Goal: Information Seeking & Learning: Compare options

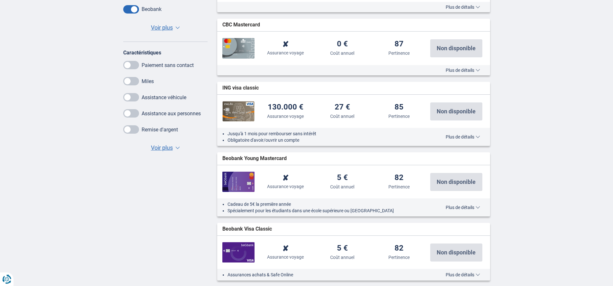
scroll to position [386, 0]
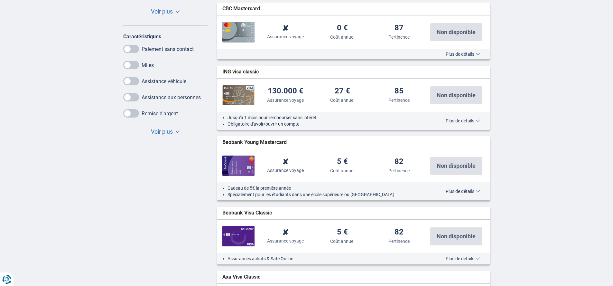
click at [172, 131] on span "Voir plus" at bounding box center [162, 131] width 22 height 8
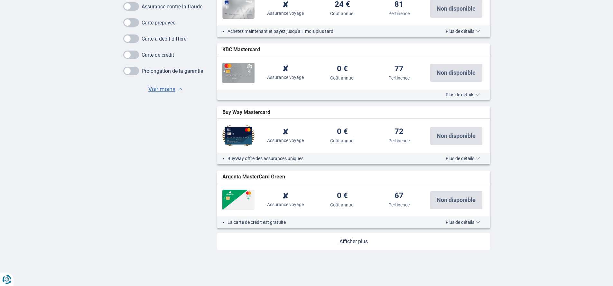
scroll to position [695, 0]
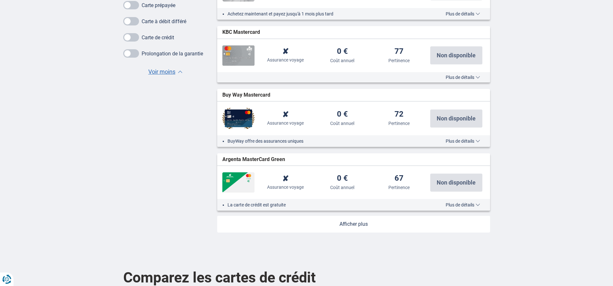
click at [350, 227] on link at bounding box center [353, 224] width 273 height 17
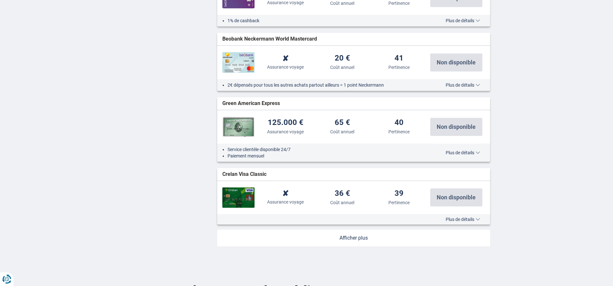
scroll to position [1411, 0]
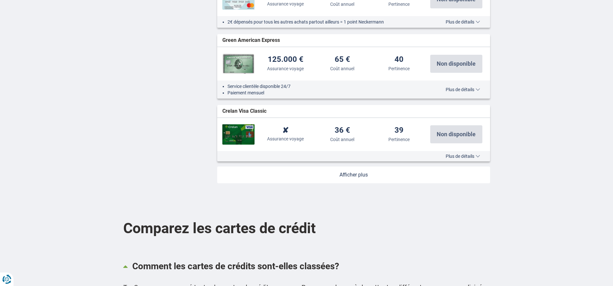
click at [370, 182] on link at bounding box center [353, 174] width 273 height 17
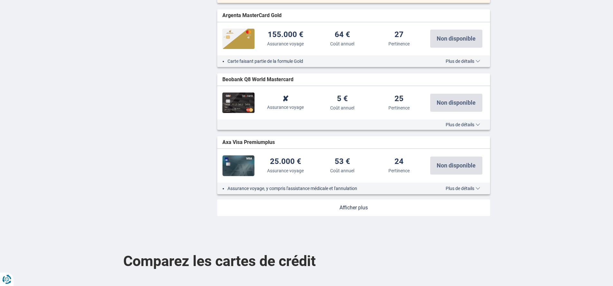
scroll to position [2039, 0]
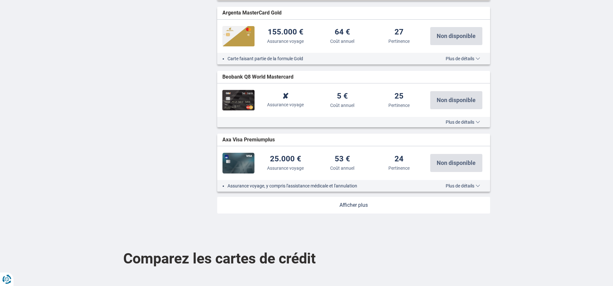
click at [349, 213] on link at bounding box center [353, 205] width 273 height 17
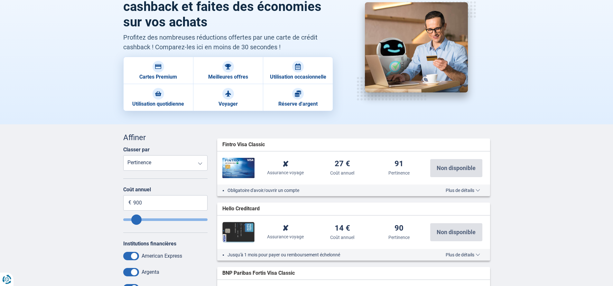
scroll to position [80, 0]
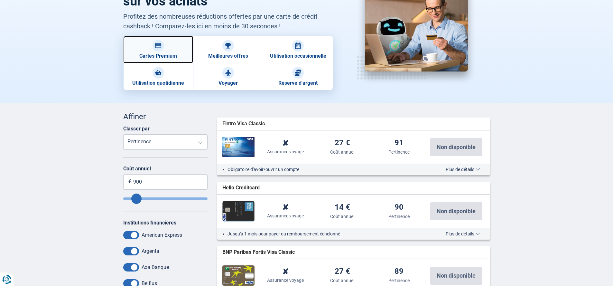
click at [159, 50] on div at bounding box center [159, 46] width 12 height 12
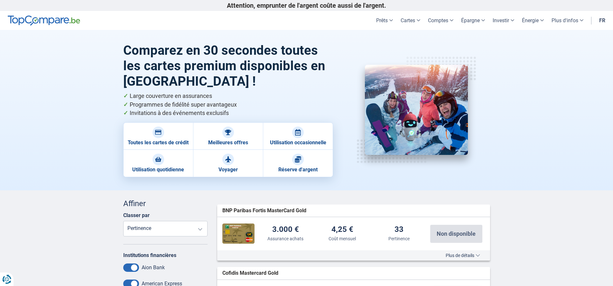
scroll to position [154, 0]
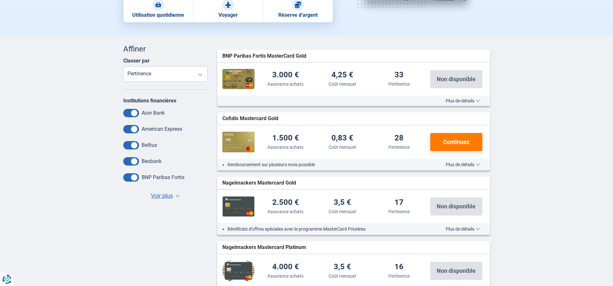
click at [166, 195] on span "Voir plus" at bounding box center [162, 195] width 22 height 8
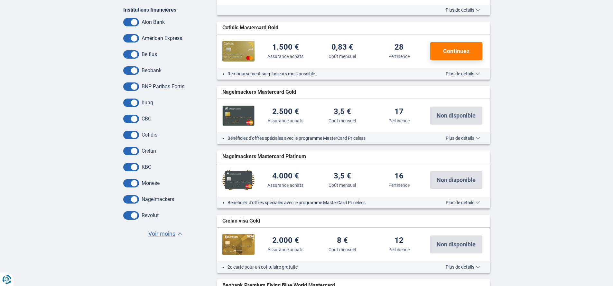
scroll to position [242, 0]
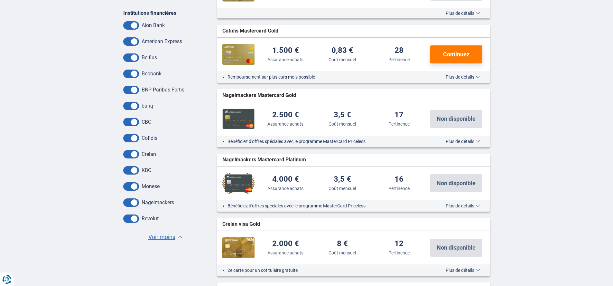
click at [133, 139] on span at bounding box center [131, 138] width 16 height 8
click at [0, 0] on input "checkbox" at bounding box center [0, 0] width 0 height 0
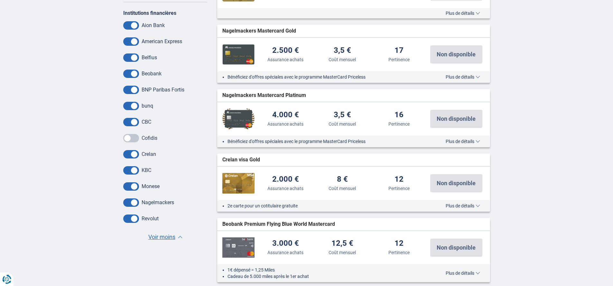
click at [128, 73] on span at bounding box center [131, 74] width 16 height 8
click at [0, 0] on input "checkbox" at bounding box center [0, 0] width 0 height 0
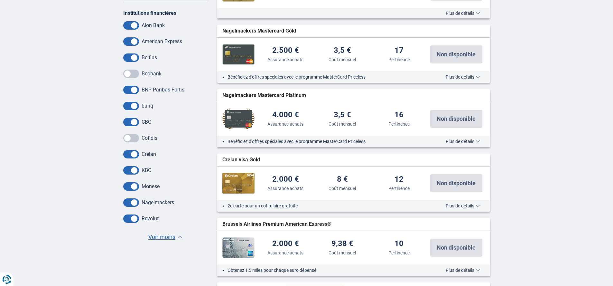
click at [130, 57] on span at bounding box center [131, 57] width 16 height 8
click at [0, 0] on input "checkbox" at bounding box center [0, 0] width 0 height 0
click at [134, 201] on span at bounding box center [131, 202] width 16 height 8
click at [0, 0] on input "checkbox" at bounding box center [0, 0] width 0 height 0
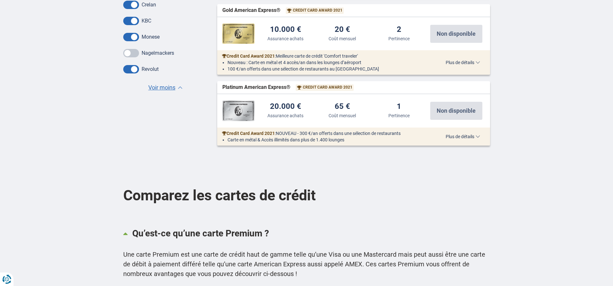
scroll to position [288, 0]
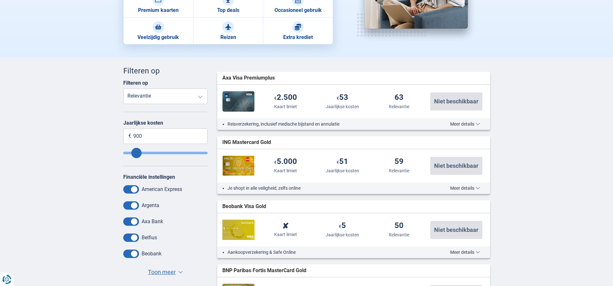
scroll to position [144, 0]
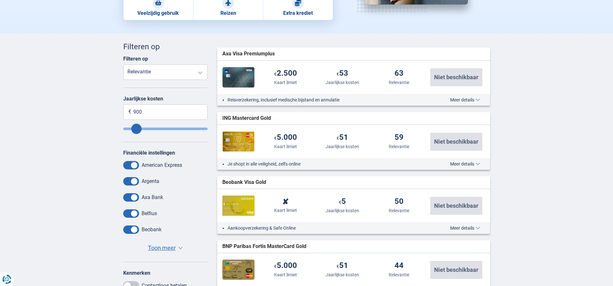
click at [162, 248] on span "Toon meer" at bounding box center [162, 248] width 28 height 8
click at [132, 212] on span at bounding box center [131, 213] width 16 height 8
click at [0, 0] on input "checkbox" at bounding box center [0, 0] width 0 height 0
click at [134, 195] on span at bounding box center [131, 197] width 16 height 8
click at [0, 0] on input "checkbox" at bounding box center [0, 0] width 0 height 0
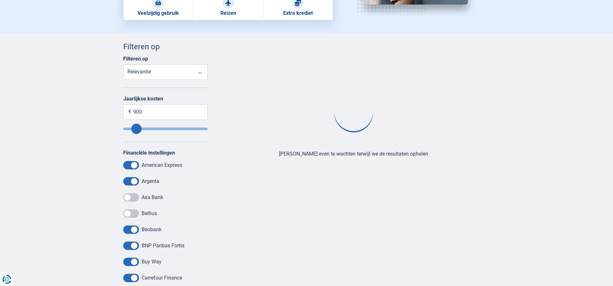
drag, startPoint x: 134, startPoint y: 182, endPoint x: 133, endPoint y: 163, distance: 19.3
click at [134, 182] on span at bounding box center [131, 181] width 16 height 8
click at [0, 0] on input "checkbox" at bounding box center [0, 0] width 0 height 0
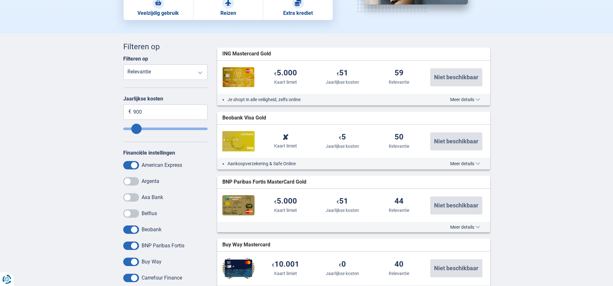
click at [133, 163] on span at bounding box center [131, 165] width 16 height 8
click at [0, 0] on input "checkbox" at bounding box center [0, 0] width 0 height 0
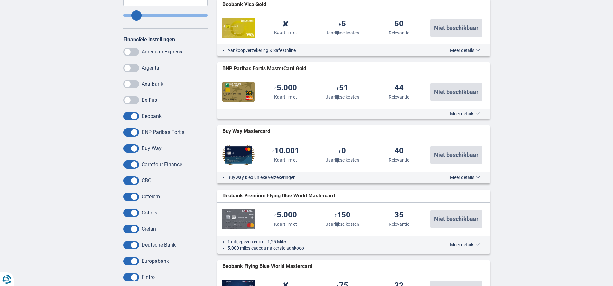
click at [133, 133] on span at bounding box center [131, 132] width 16 height 8
click at [0, 0] on input "checkbox" at bounding box center [0, 0] width 0 height 0
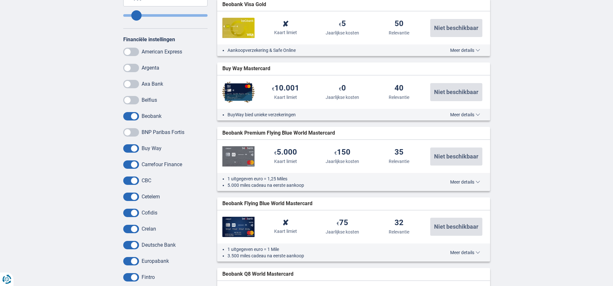
click at [131, 150] on span at bounding box center [131, 148] width 16 height 8
click at [0, 0] on input "checkbox" at bounding box center [0, 0] width 0 height 0
click at [131, 164] on span at bounding box center [131, 164] width 16 height 8
click at [0, 0] on input "checkbox" at bounding box center [0, 0] width 0 height 0
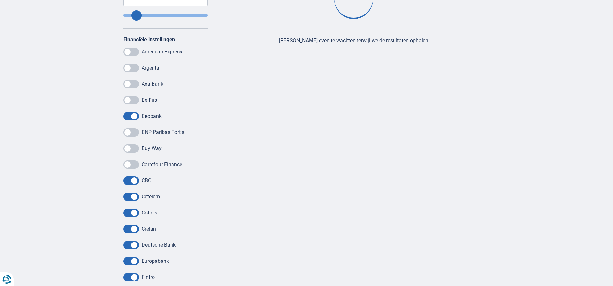
click at [129, 182] on span at bounding box center [131, 180] width 16 height 8
click at [0, 0] on input "checkbox" at bounding box center [0, 0] width 0 height 0
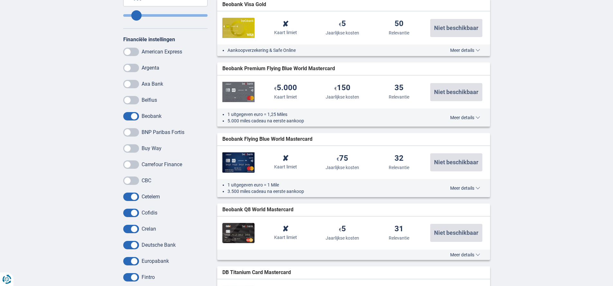
click at [131, 199] on span at bounding box center [131, 196] width 16 height 8
click at [0, 0] on input "checkbox" at bounding box center [0, 0] width 0 height 0
click at [131, 213] on span at bounding box center [131, 213] width 16 height 8
click at [0, 0] on input "checkbox" at bounding box center [0, 0] width 0 height 0
click at [130, 233] on div "BNP Paribas Fortis Buy Way Carrefour Finance CBC Cetelem Cofidis Crelan Deutsch…" at bounding box center [165, 245] width 85 height 234
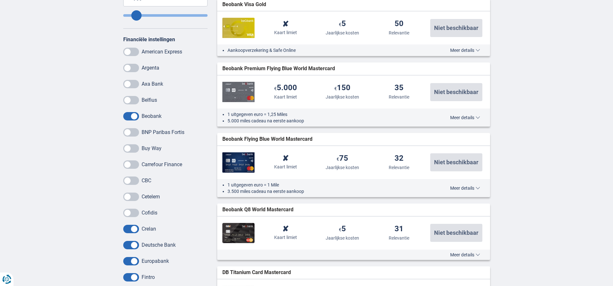
click at [131, 243] on span at bounding box center [131, 245] width 16 height 8
click at [0, 0] on input "checkbox" at bounding box center [0, 0] width 0 height 0
click at [130, 227] on span at bounding box center [131, 229] width 16 height 8
click at [0, 0] on input "checkbox" at bounding box center [0, 0] width 0 height 0
click at [130, 260] on span at bounding box center [131, 261] width 16 height 8
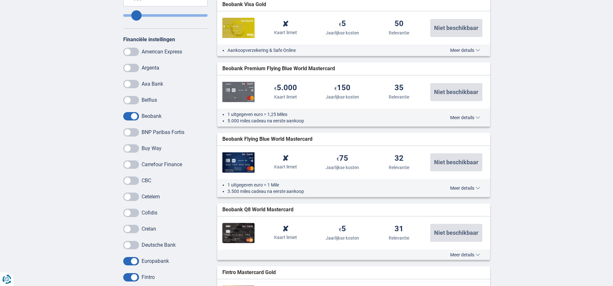
click at [0, 0] on input "checkbox" at bounding box center [0, 0] width 0 height 0
click at [131, 277] on span at bounding box center [131, 277] width 16 height 8
click at [0, 0] on input "checkbox" at bounding box center [0, 0] width 0 height 0
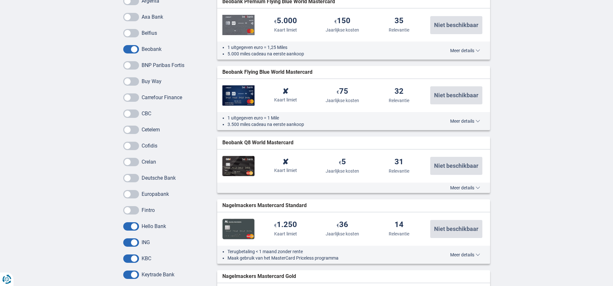
scroll to position [350, 0]
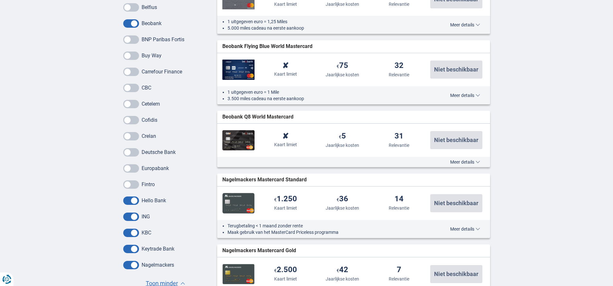
click at [134, 265] on span at bounding box center [131, 265] width 16 height 8
click at [0, 0] on input "checkbox" at bounding box center [0, 0] width 0 height 0
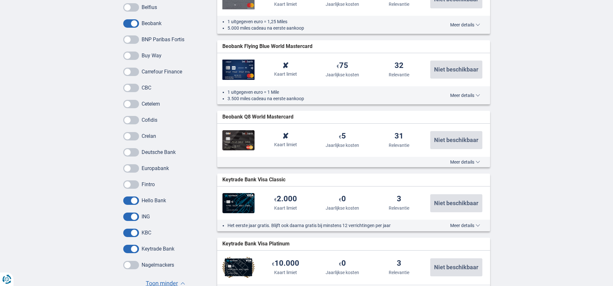
click at [133, 249] on span at bounding box center [131, 249] width 16 height 8
click at [0, 0] on input "checkbox" at bounding box center [0, 0] width 0 height 0
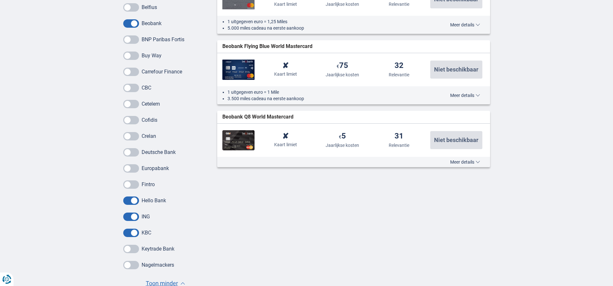
click at [135, 198] on span at bounding box center [131, 200] width 16 height 8
click at [0, 0] on input "checkbox" at bounding box center [0, 0] width 0 height 0
click at [128, 233] on span at bounding box center [131, 233] width 16 height 8
click at [0, 0] on input "checkbox" at bounding box center [0, 0] width 0 height 0
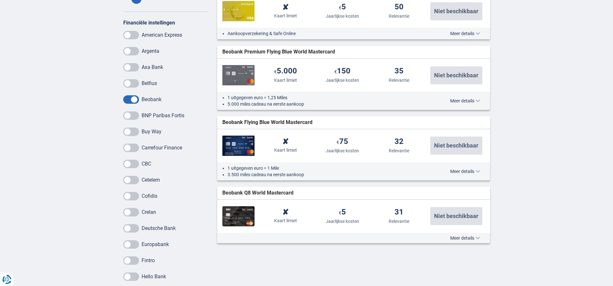
scroll to position [283, 0]
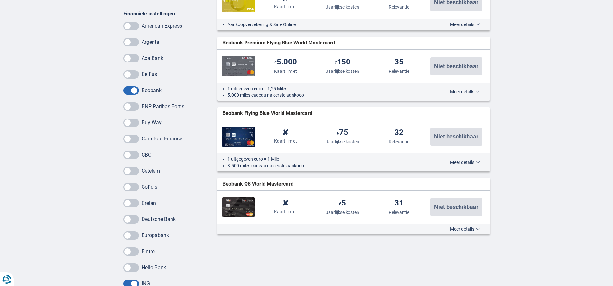
click at [240, 137] on img at bounding box center [238, 136] width 32 height 20
click at [462, 164] on span "Meer details" at bounding box center [465, 162] width 30 height 5
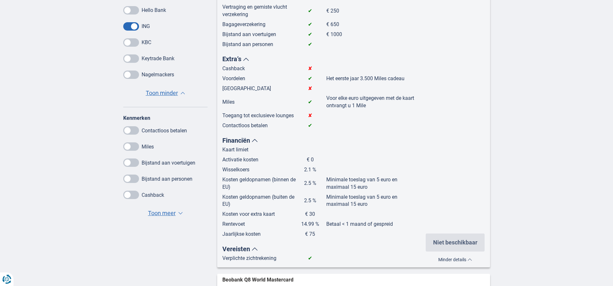
scroll to position [541, 0]
